Goal: Communication & Community: Answer question/provide support

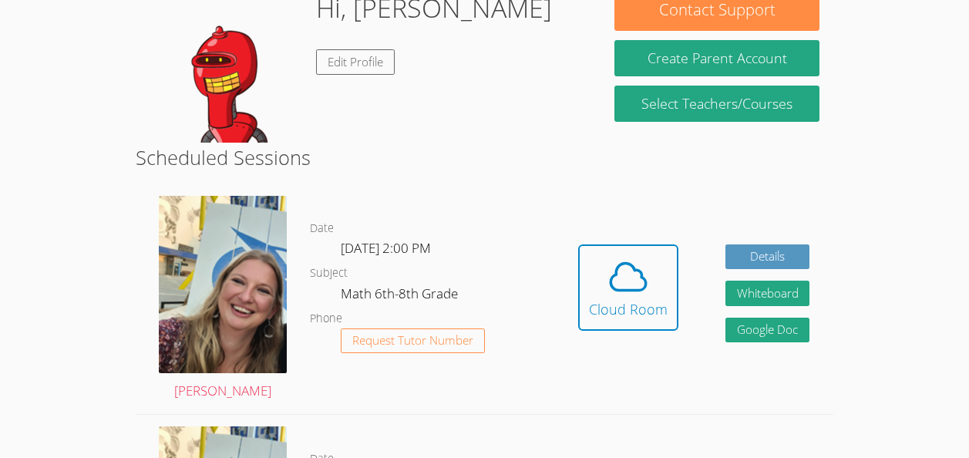
scroll to position [262, 0]
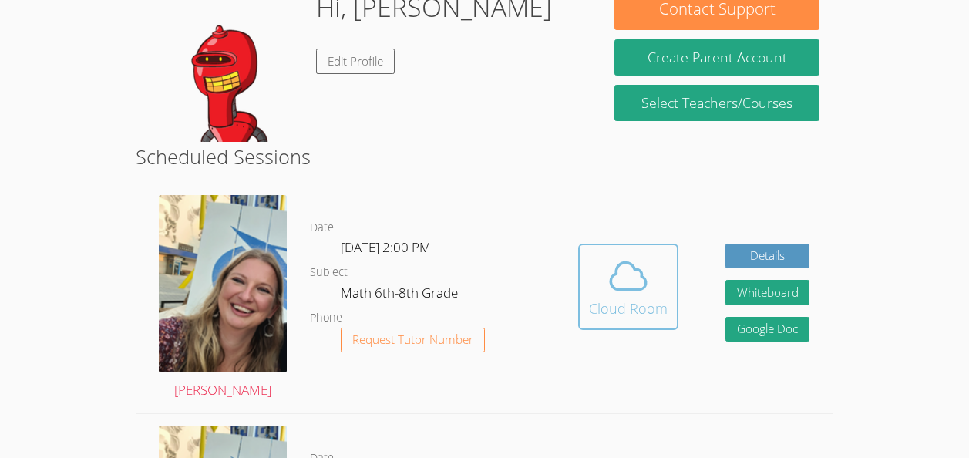
click at [585, 302] on button "Cloud Room" at bounding box center [628, 287] width 100 height 86
click at [613, 306] on div "Cloud Room" at bounding box center [628, 309] width 79 height 22
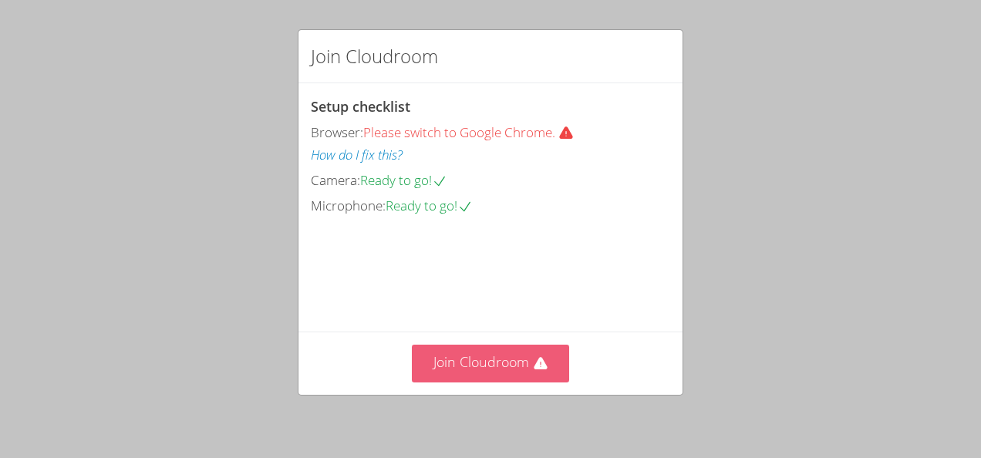
click at [483, 362] on button "Join Cloudroom" at bounding box center [491, 364] width 158 height 38
click at [497, 352] on button "Join Cloudroom" at bounding box center [491, 364] width 158 height 38
click at [460, 373] on button "Join Cloudroom" at bounding box center [491, 364] width 158 height 38
click at [434, 352] on button "Join Cloudroom" at bounding box center [491, 364] width 158 height 38
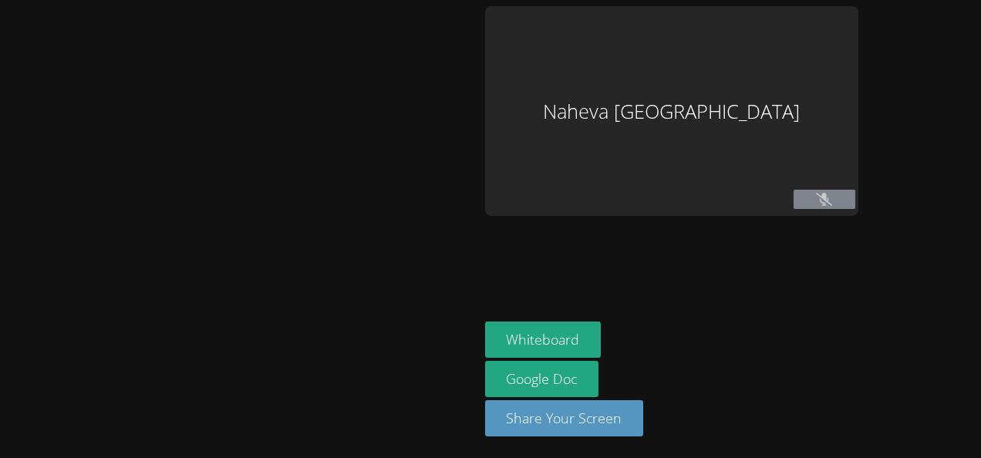
click at [832, 204] on icon at bounding box center [824, 199] width 16 height 13
click at [855, 204] on button at bounding box center [824, 199] width 62 height 19
click at [858, 133] on div "Naheva [GEOGRAPHIC_DATA]" at bounding box center [671, 111] width 373 height 210
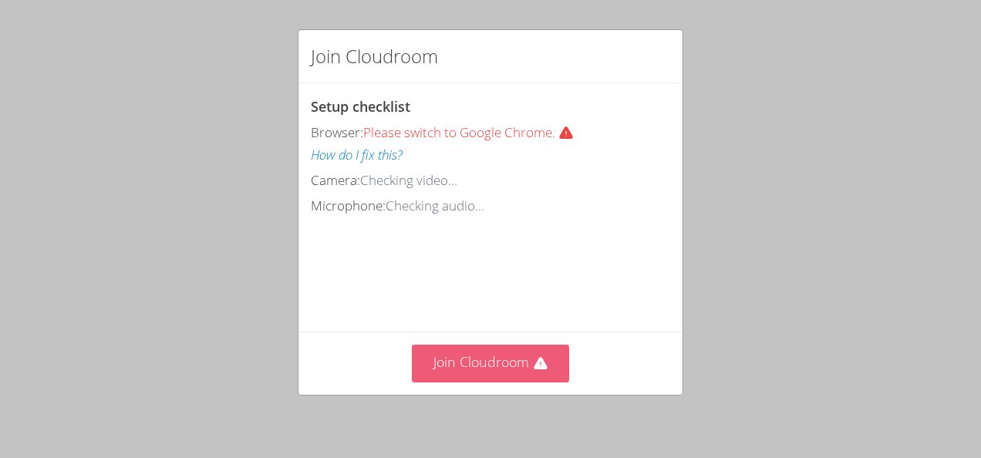
click at [537, 369] on icon at bounding box center [540, 363] width 15 height 15
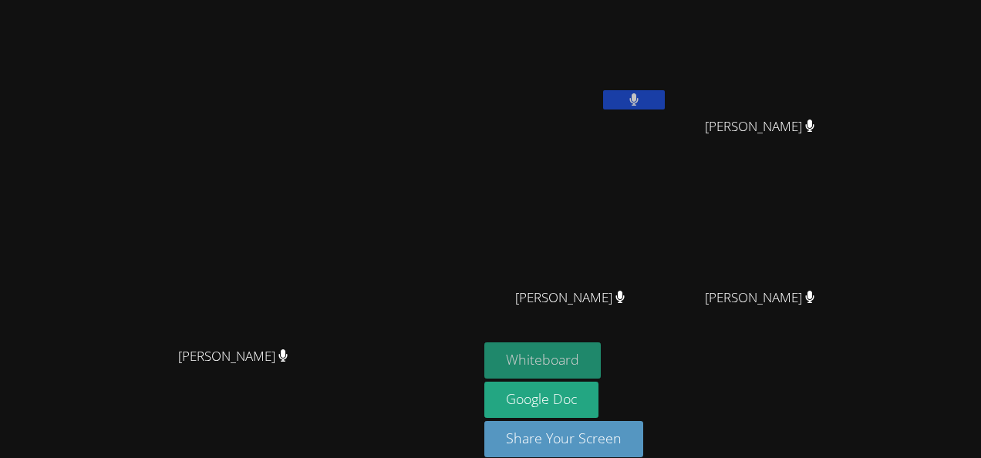
click at [601, 369] on button "Whiteboard" at bounding box center [542, 360] width 116 height 36
click at [601, 365] on button "Whiteboard" at bounding box center [542, 360] width 116 height 36
click at [665, 90] on button at bounding box center [634, 99] width 62 height 19
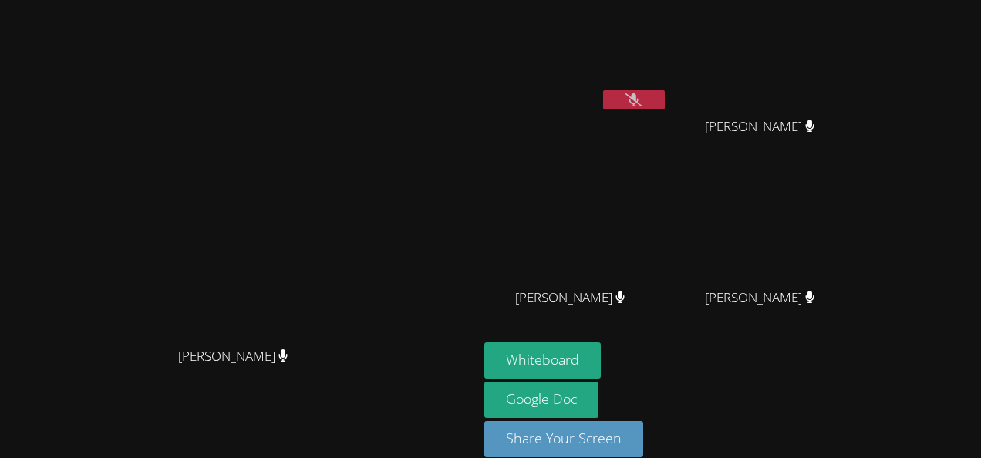
click at [665, 93] on button at bounding box center [634, 99] width 62 height 19
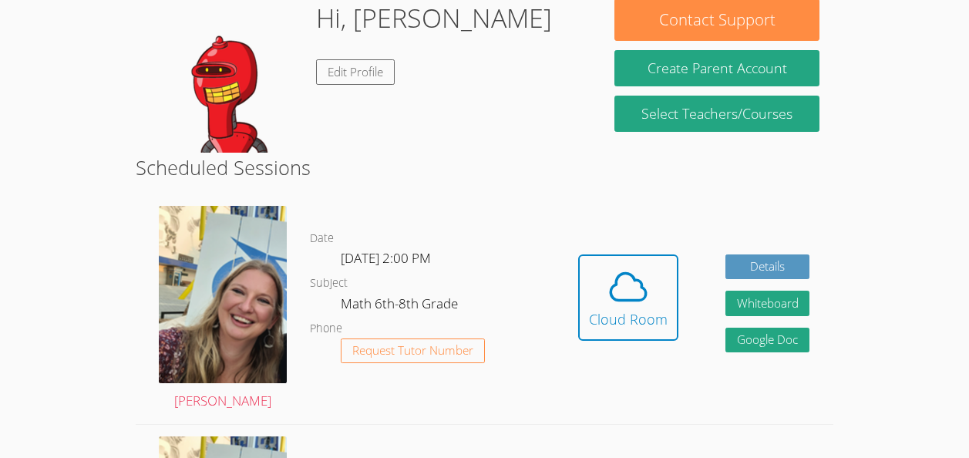
scroll to position [254, 0]
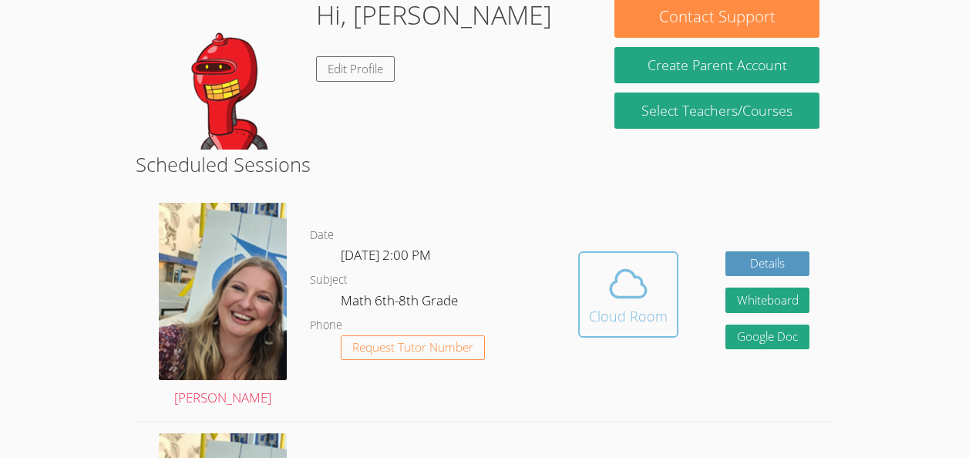
click at [628, 288] on icon at bounding box center [628, 283] width 43 height 43
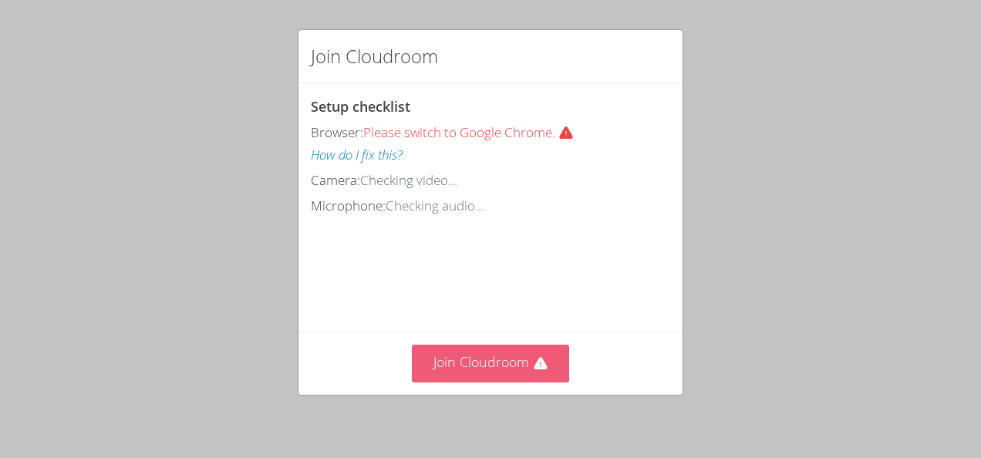
click at [514, 369] on button "Join Cloudroom" at bounding box center [491, 364] width 158 height 38
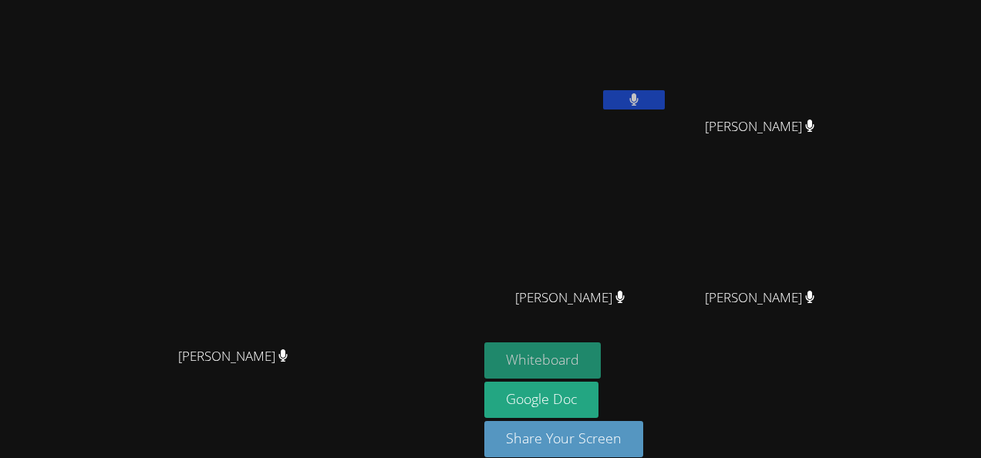
click at [601, 364] on button "Whiteboard" at bounding box center [542, 360] width 116 height 36
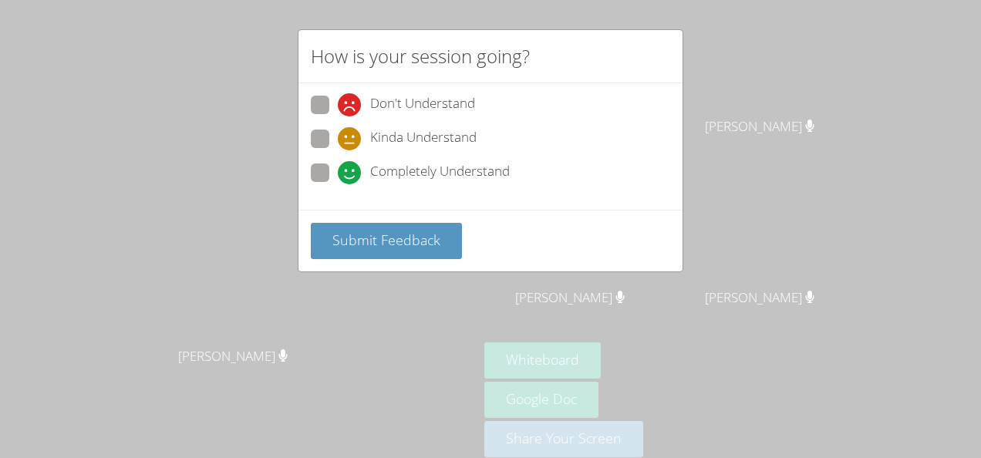
click at [336, 157] on div "Kinda Understand" at bounding box center [490, 144] width 359 height 28
click at [338, 184] on span at bounding box center [338, 184] width 0 height 0
click at [338, 173] on input "Completely Understand" at bounding box center [344, 169] width 13 height 13
radio input "true"
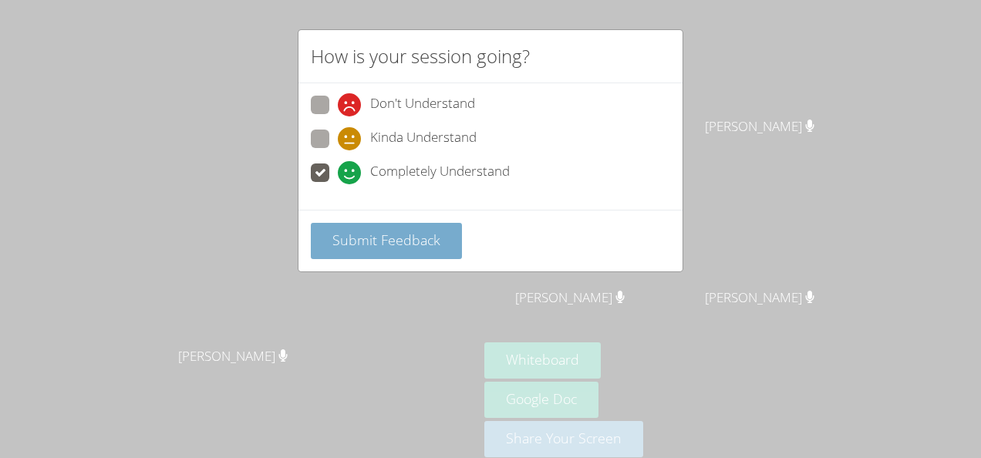
click at [413, 242] on span "Submit Feedback" at bounding box center [386, 240] width 108 height 19
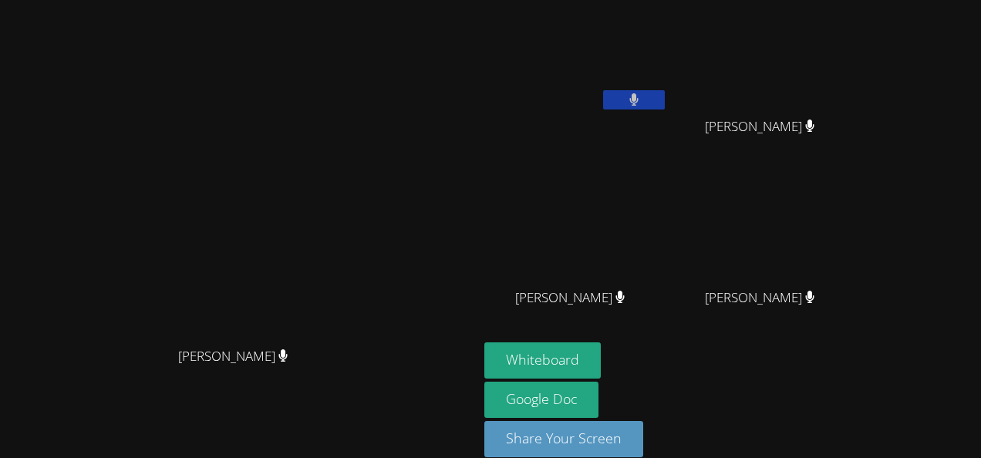
scroll to position [21, 0]
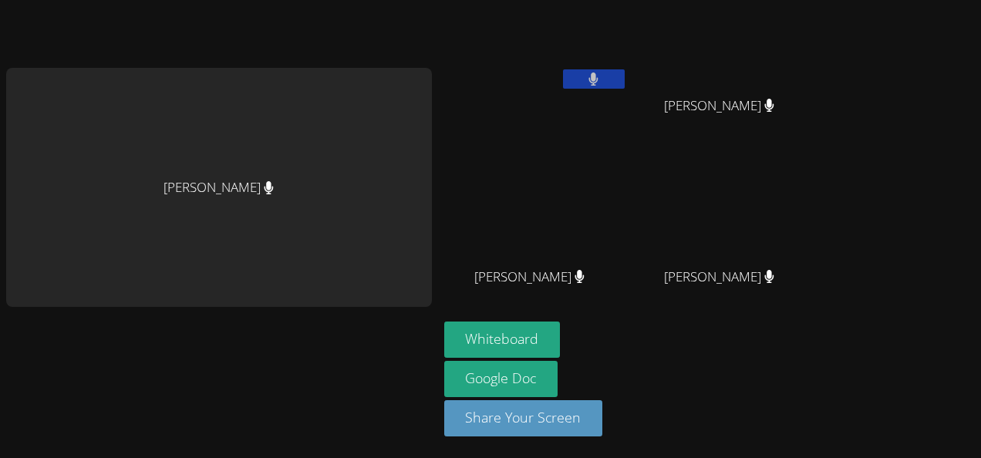
click at [210, 171] on div "[PERSON_NAME]" at bounding box center [219, 187] width 426 height 239
click at [210, 116] on div "[PERSON_NAME]" at bounding box center [219, 187] width 426 height 239
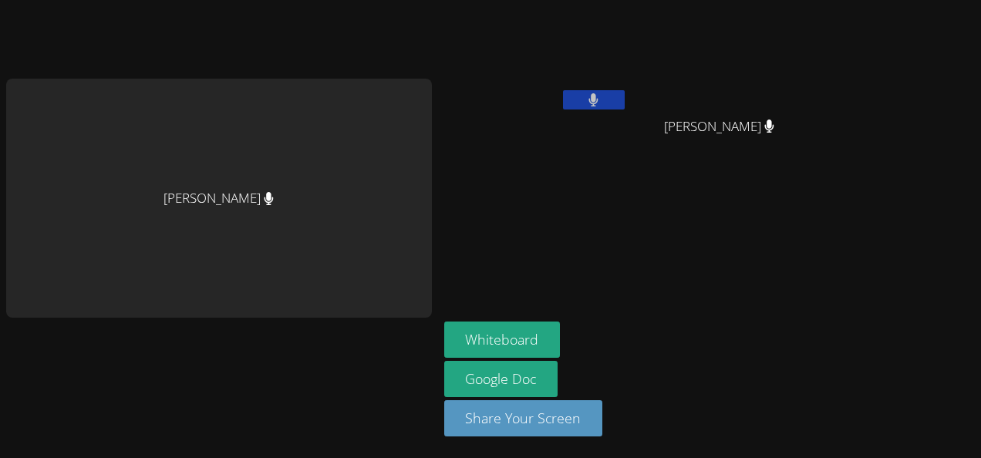
scroll to position [0, 0]
